Goal: Communication & Community: Ask a question

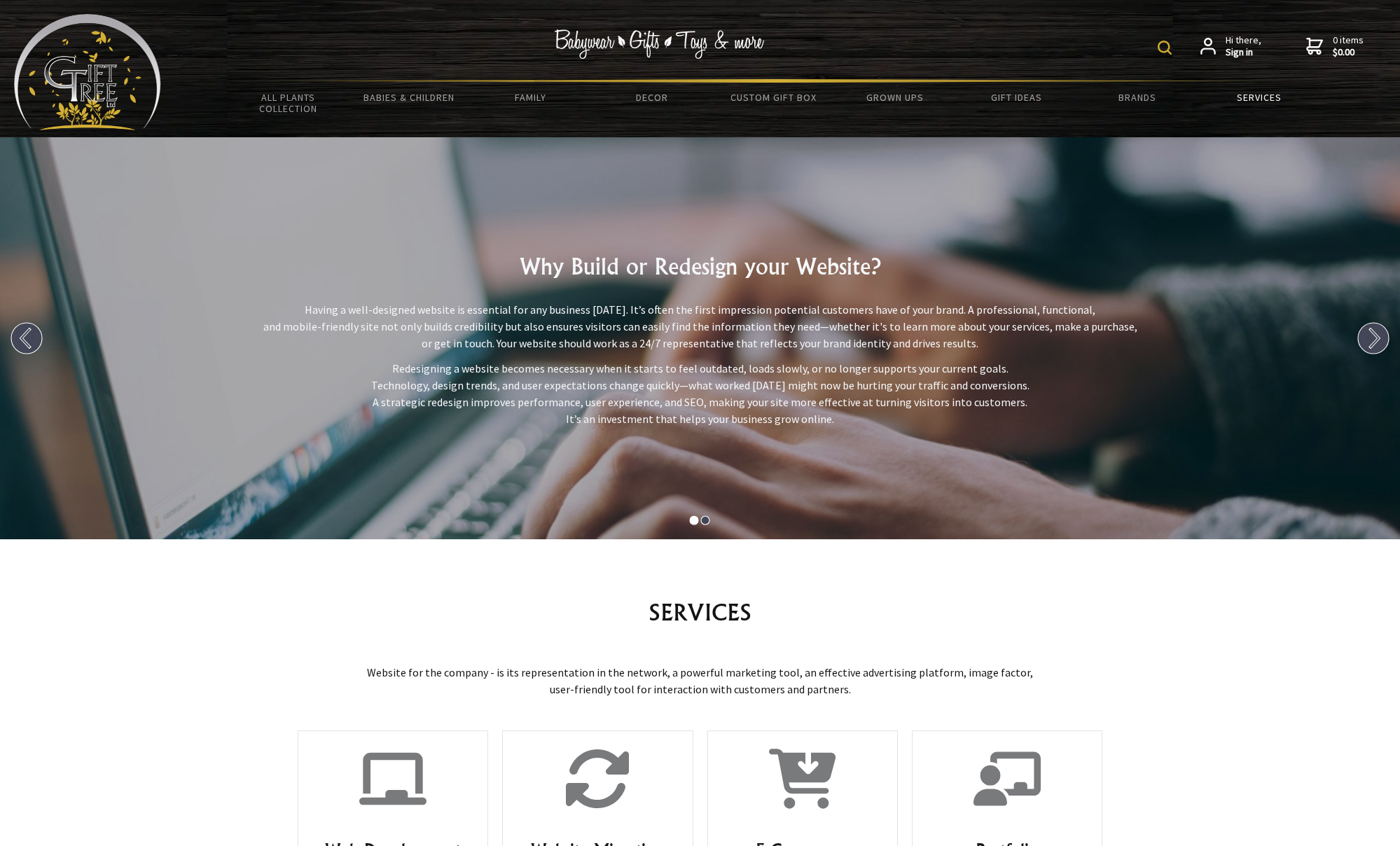
click at [1272, 102] on link "Services" at bounding box center [1259, 97] width 121 height 29
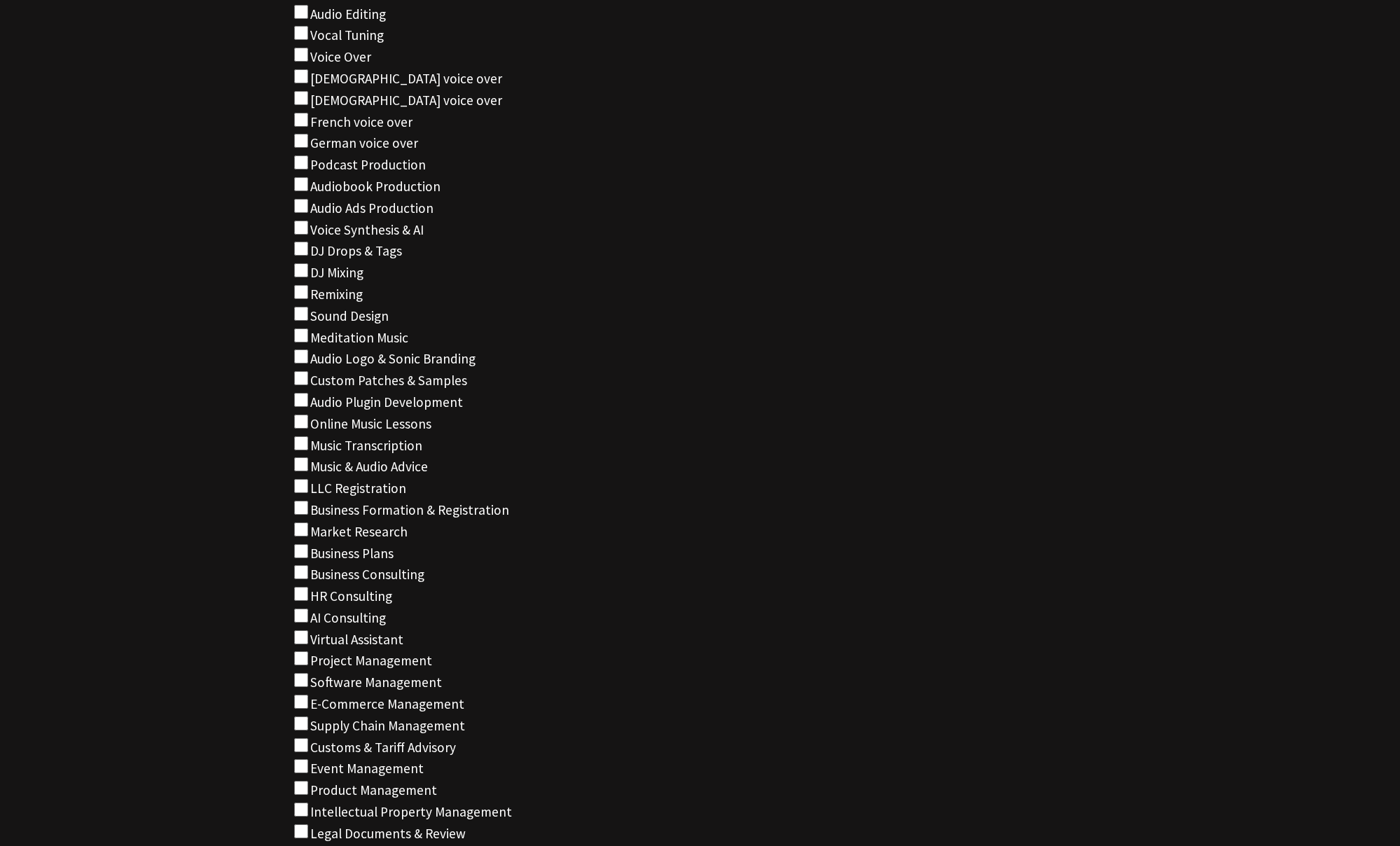
scroll to position [31419, 0]
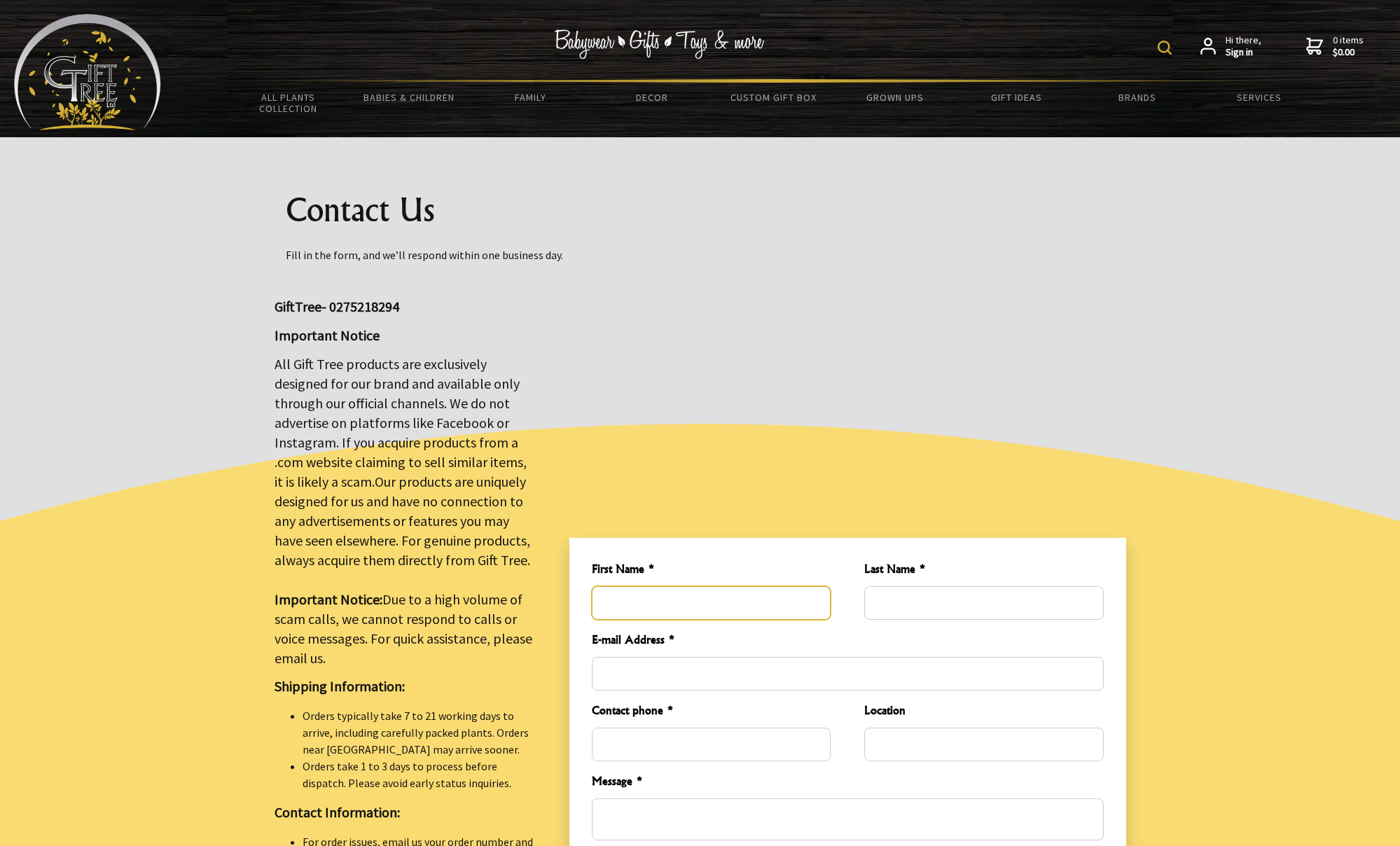
click at [816, 593] on input "First Name *" at bounding box center [711, 602] width 239 height 33
type input "Emily Jane"
type input "Bayley"
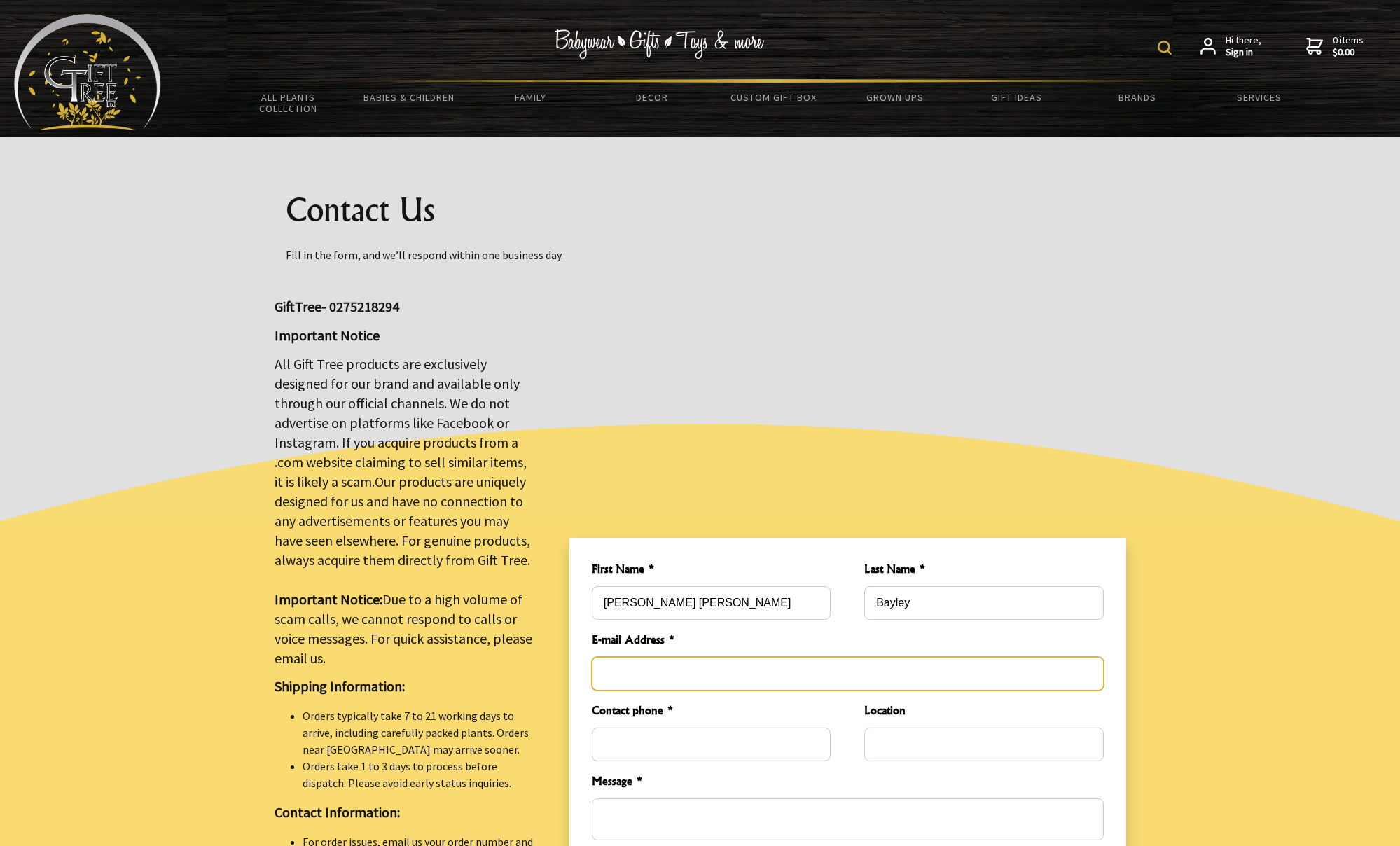
type input "ejb@outlook.co.nz"
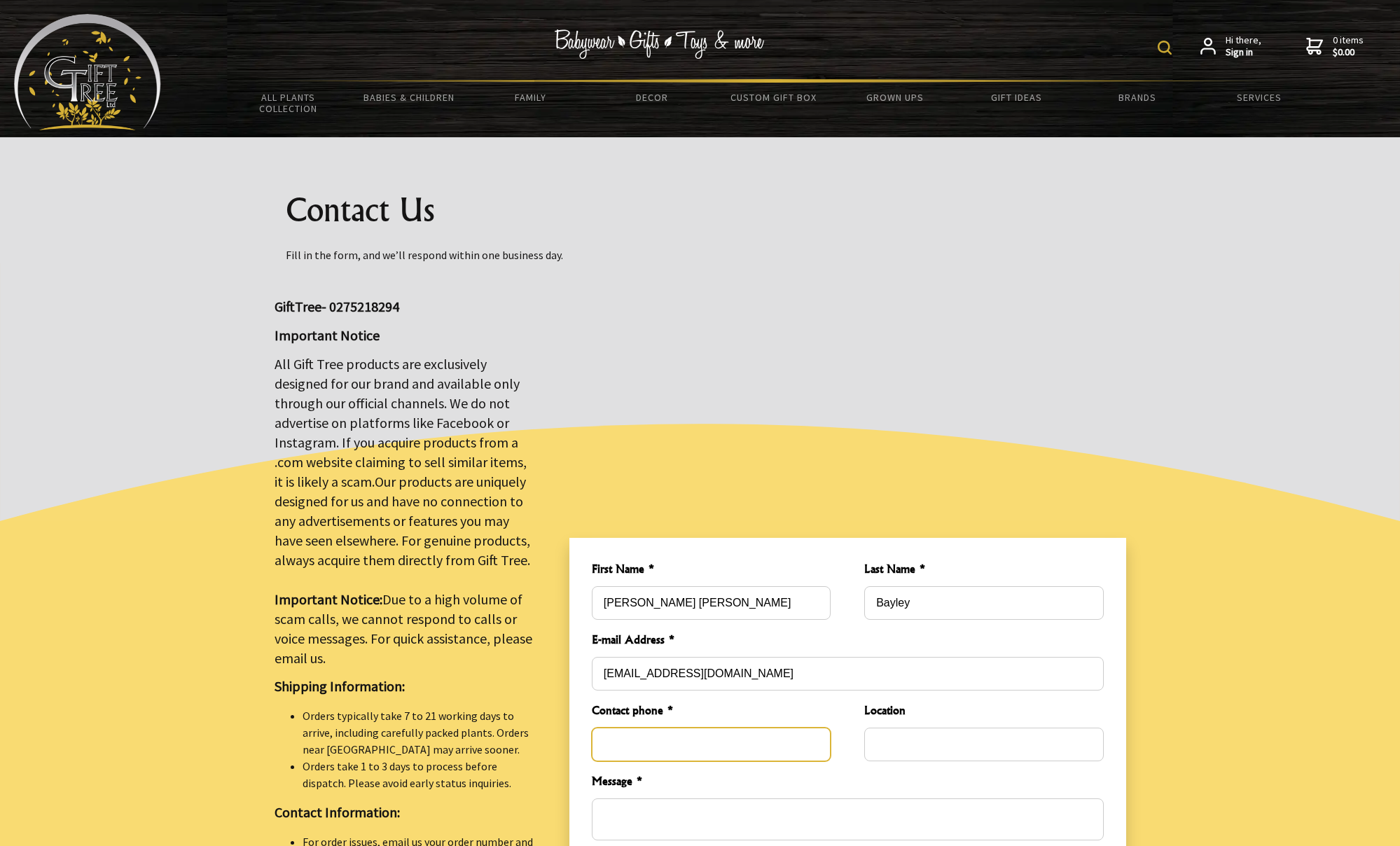
type input "0210655014"
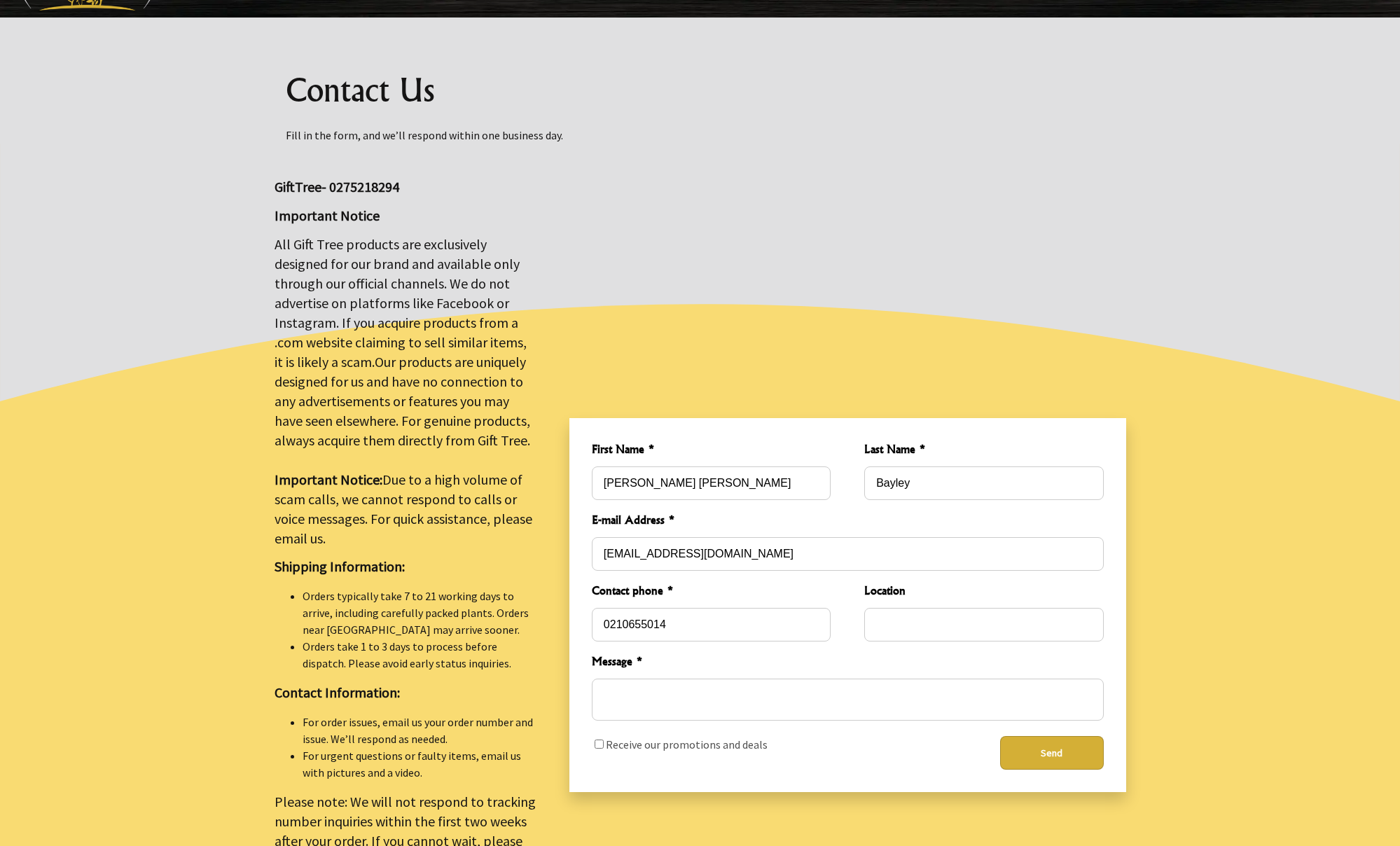
scroll to position [127, 0]
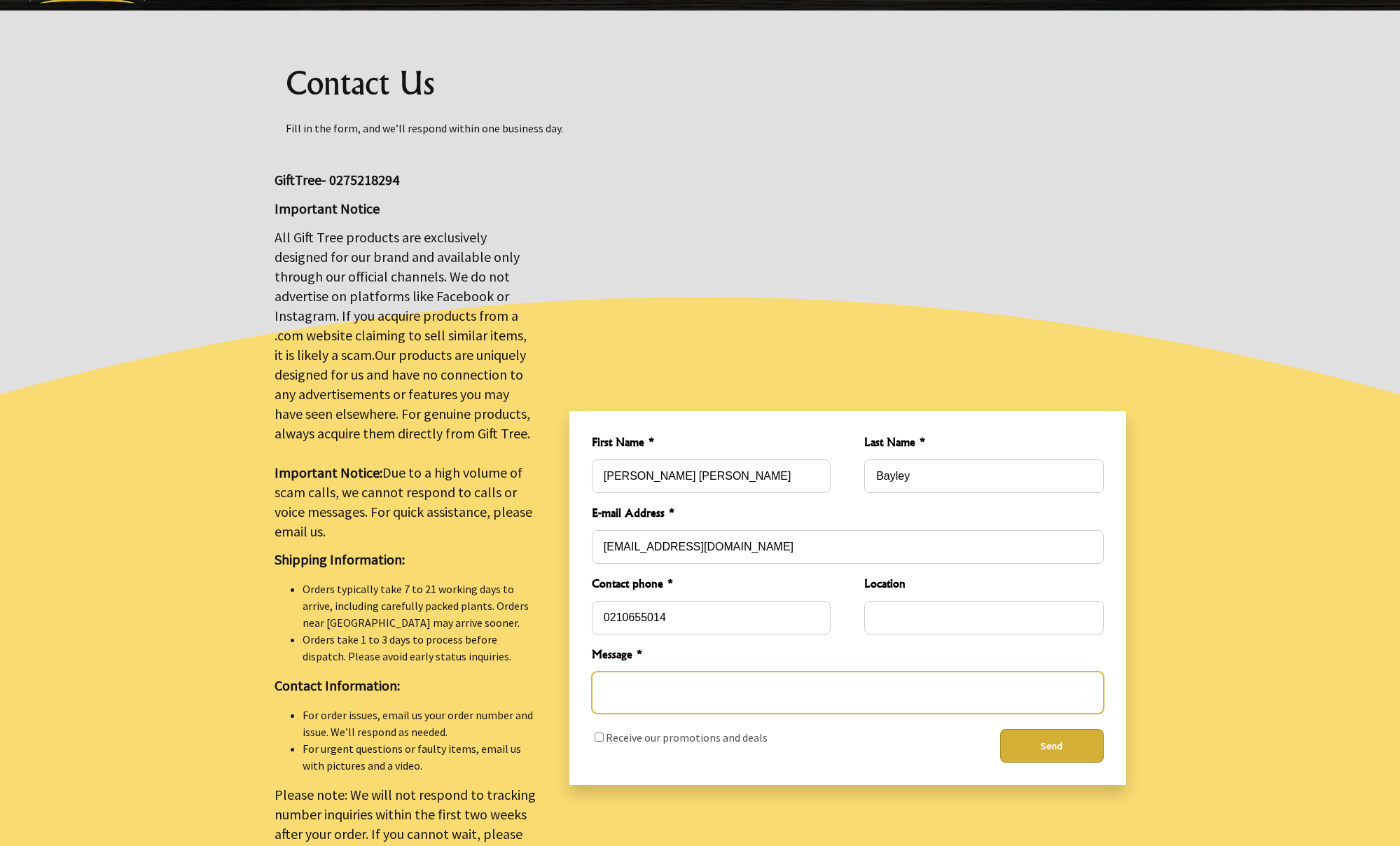
click at [842, 677] on textarea "Message *" at bounding box center [848, 692] width 512 height 42
paste textarea "Hello. I wonder if you are able to amend the kerning on a typeface for me? Kind…"
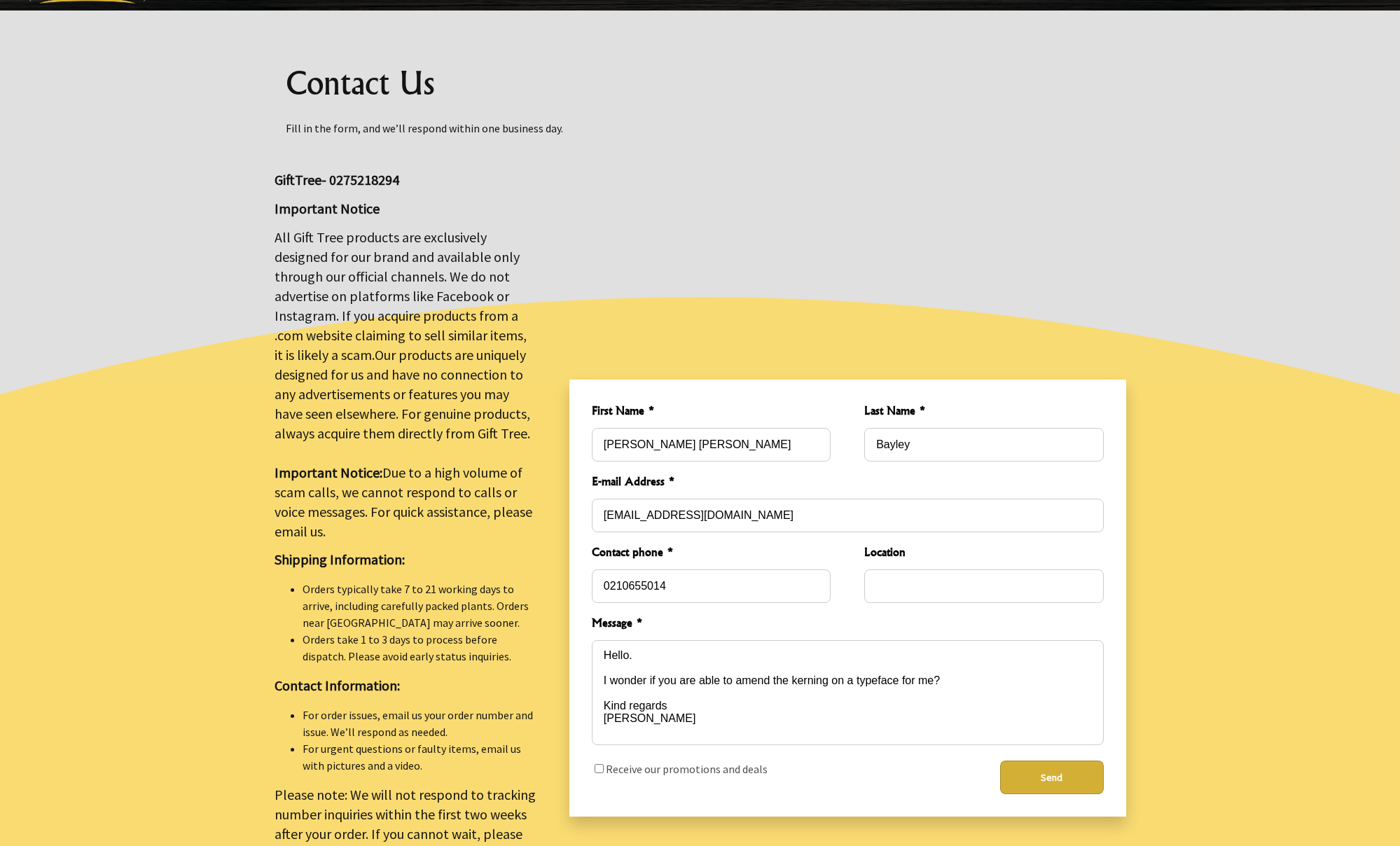
type textarea "Hello. I wonder if you are able to amend the kerning on a typeface for me? Kind…"
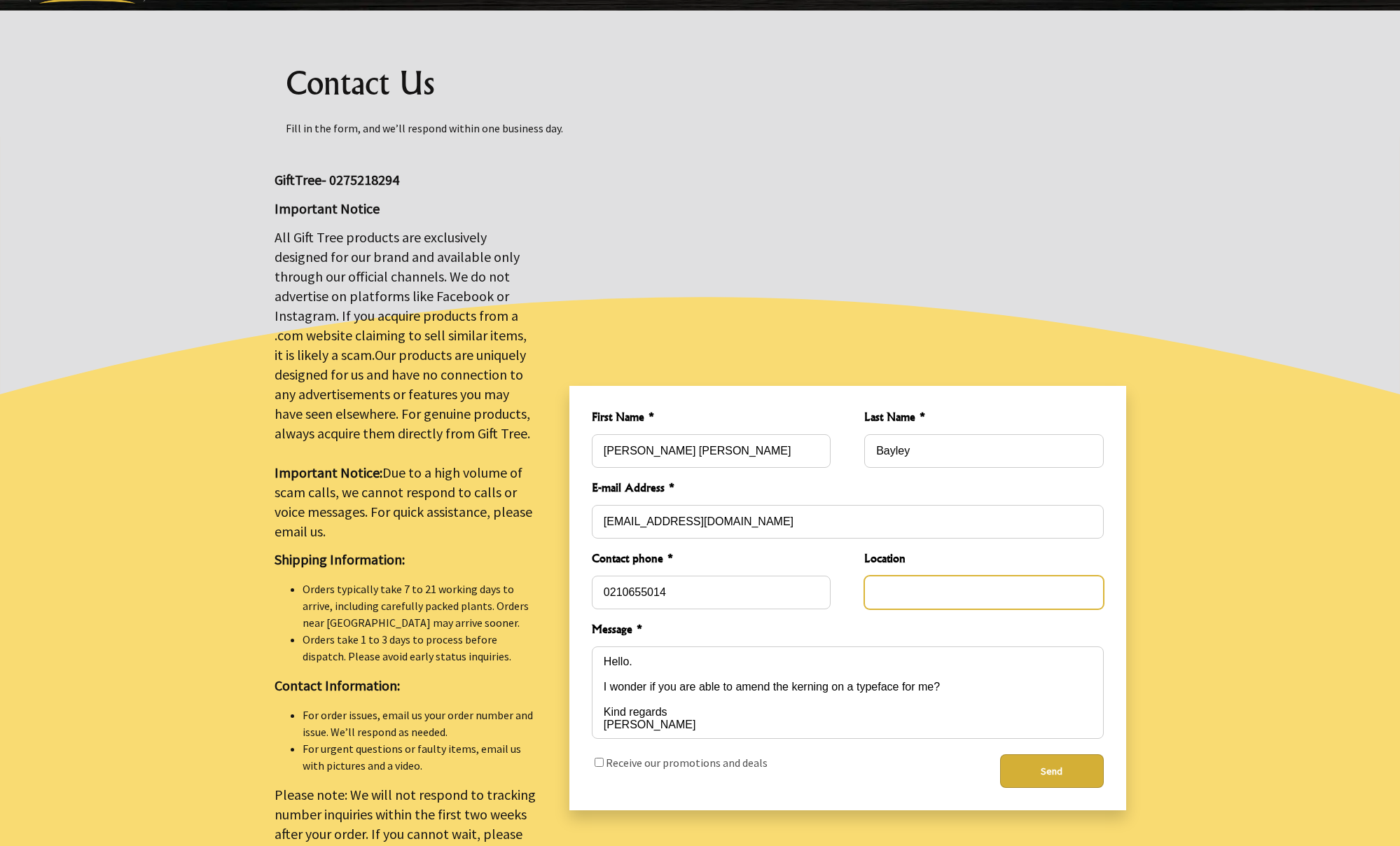
click at [920, 575] on input "Location" at bounding box center [983, 592] width 239 height 33
type input "Cambridge"
click at [1051, 765] on button "Send" at bounding box center [1052, 771] width 104 height 33
